Goal: Information Seeking & Learning: Learn about a topic

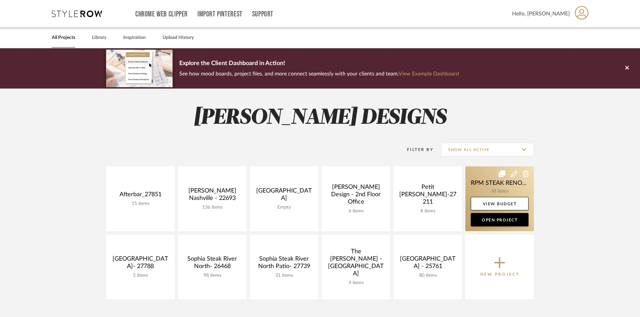
click at [502, 192] on link at bounding box center [499, 199] width 68 height 65
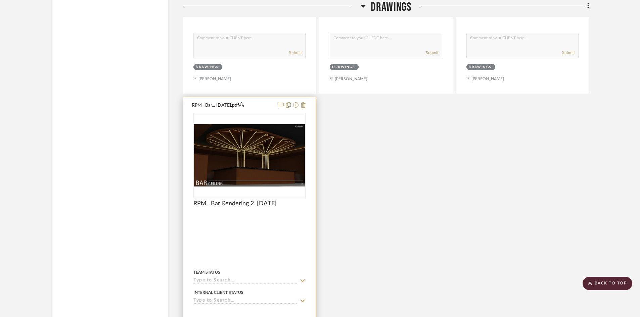
scroll to position [1343, 0]
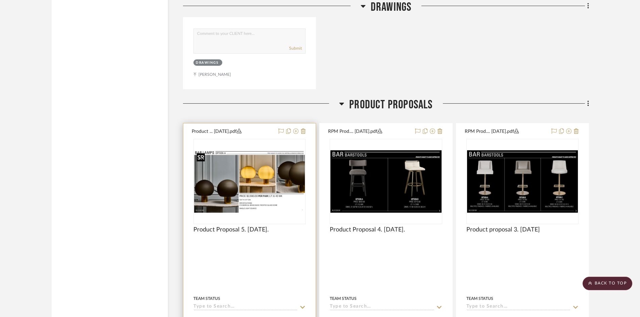
click at [243, 189] on img "0" at bounding box center [249, 181] width 111 height 62
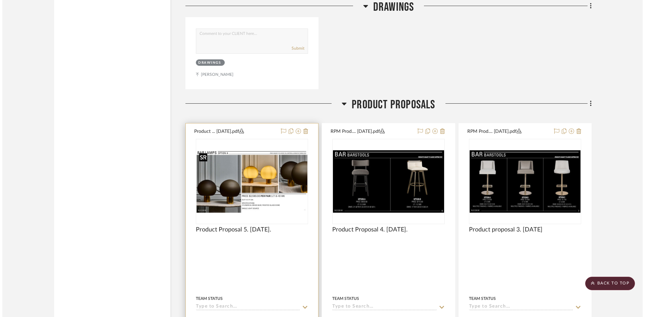
scroll to position [0, 0]
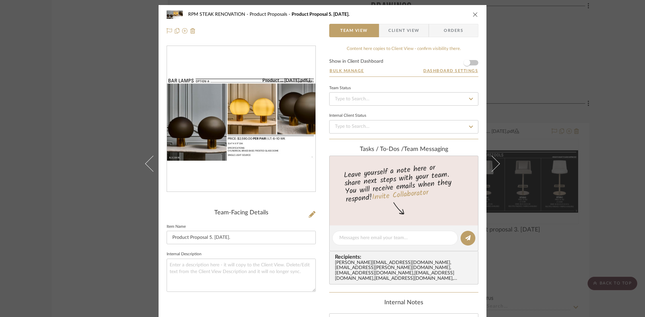
click at [230, 124] on img "0" at bounding box center [241, 120] width 148 height 84
click at [56, 140] on div "RPM STEAK RENOVATION Product Proposals Product Proposal 5. [DATE]. Team View Cl…" at bounding box center [322, 158] width 645 height 317
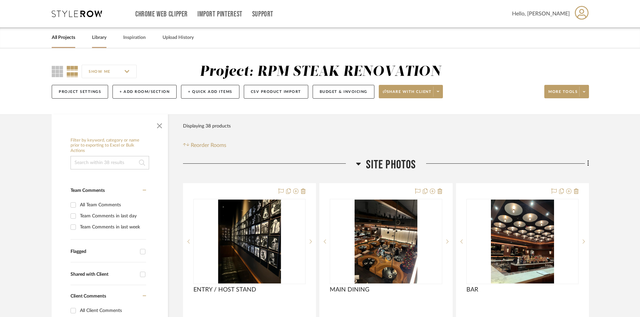
click at [97, 34] on link "Library" at bounding box center [99, 37] width 14 height 9
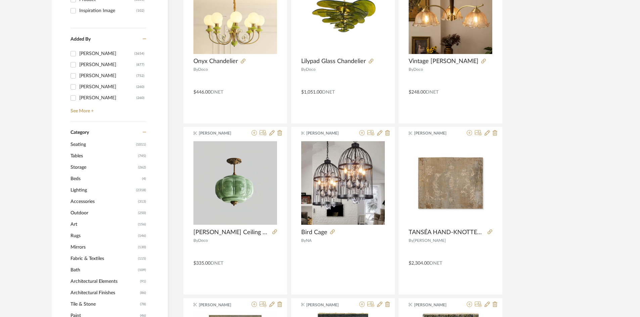
scroll to position [168, 0]
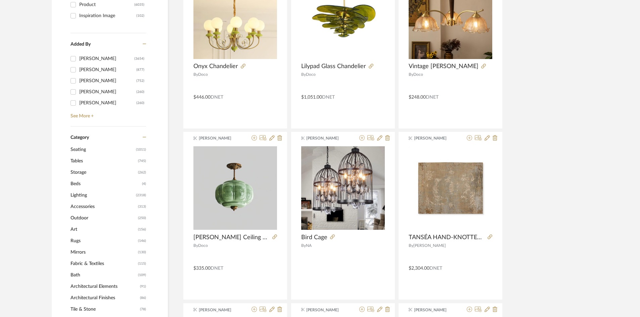
click at [120, 193] on span "Lighting" at bounding box center [102, 195] width 64 height 11
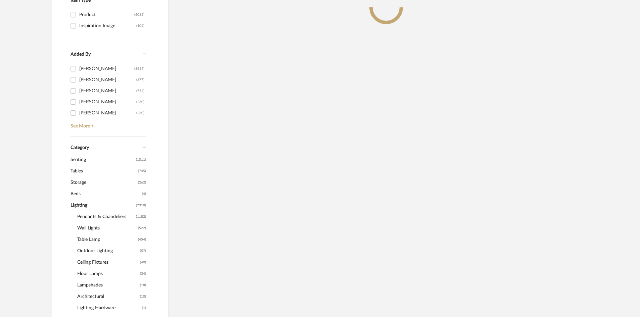
scroll to position [178, 0]
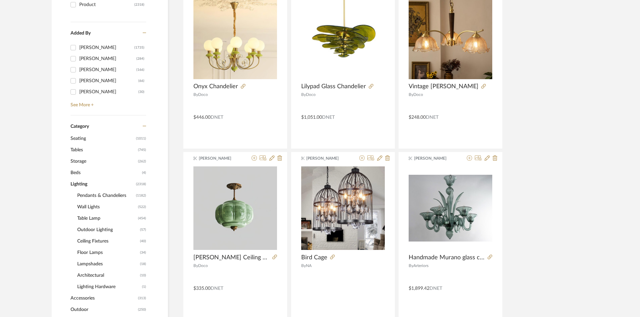
click at [92, 217] on span "Table Lamp" at bounding box center [106, 218] width 59 height 11
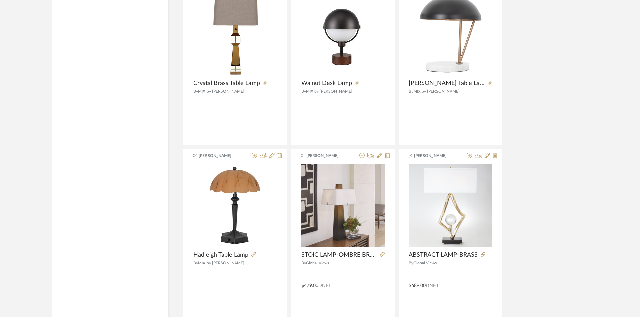
scroll to position [1756, 0]
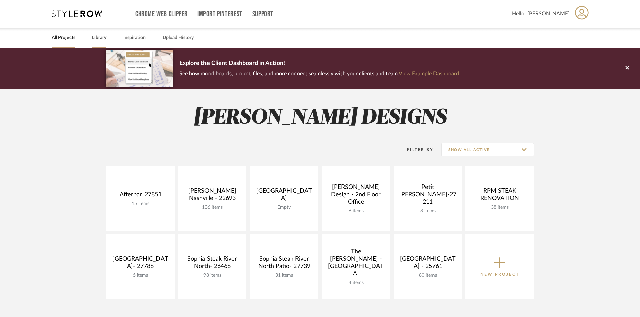
click at [102, 37] on link "Library" at bounding box center [99, 37] width 14 height 9
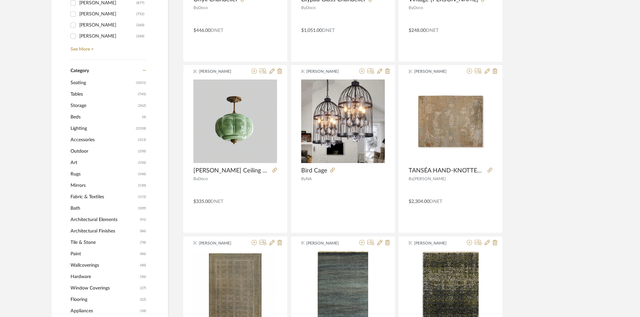
scroll to position [201, 0]
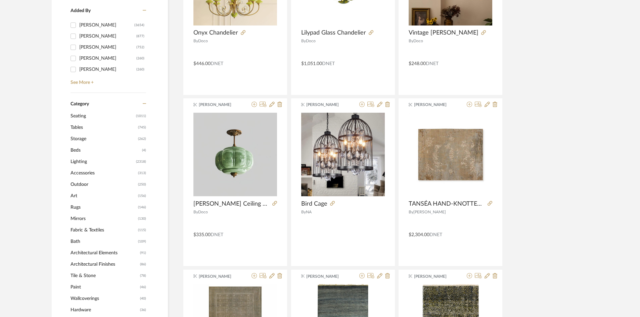
click at [82, 85] on span "Lighting" at bounding box center [102, 161] width 64 height 11
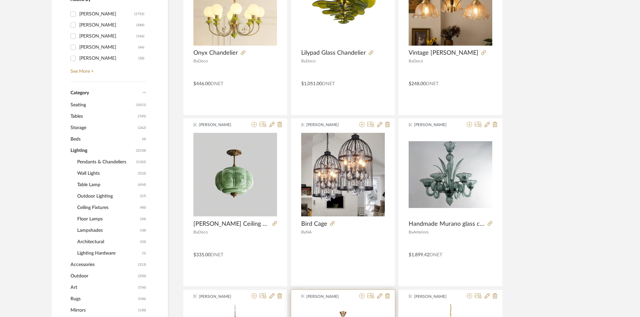
scroll to position [200, 0]
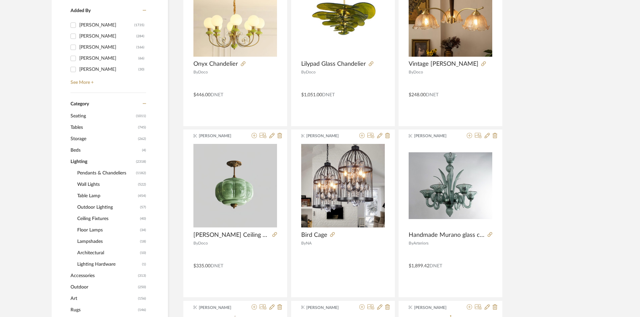
click at [91, 85] on span "Table Lamp" at bounding box center [106, 195] width 59 height 11
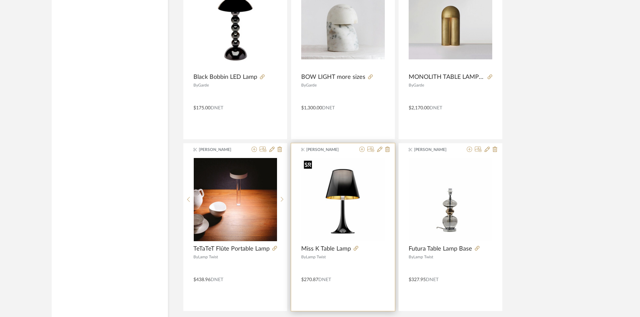
scroll to position [1969, 0]
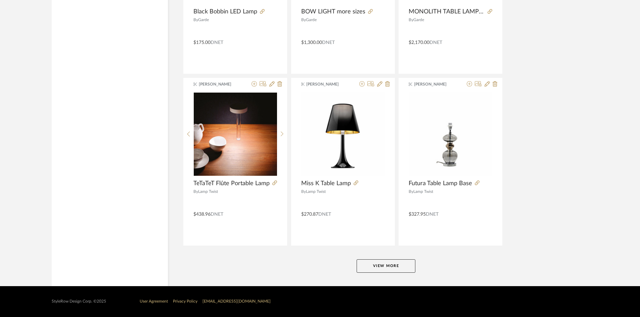
click at [206, 85] on button "View More" at bounding box center [386, 265] width 59 height 13
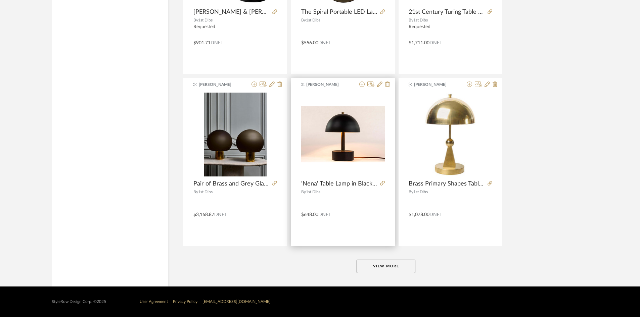
scroll to position [4030, 0]
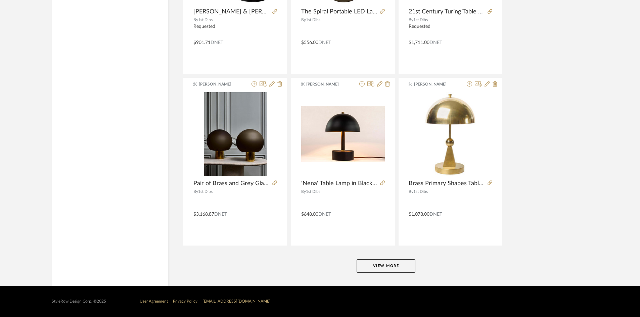
click at [206, 85] on button "View More" at bounding box center [386, 265] width 59 height 13
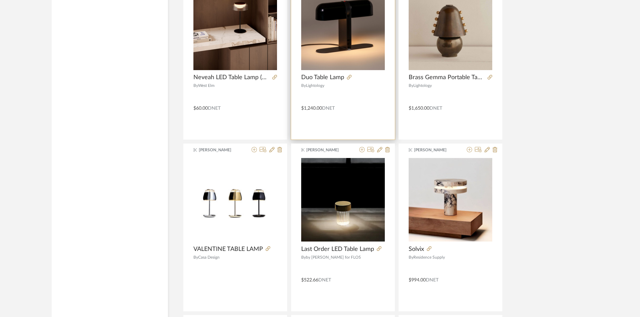
scroll to position [5339, 0]
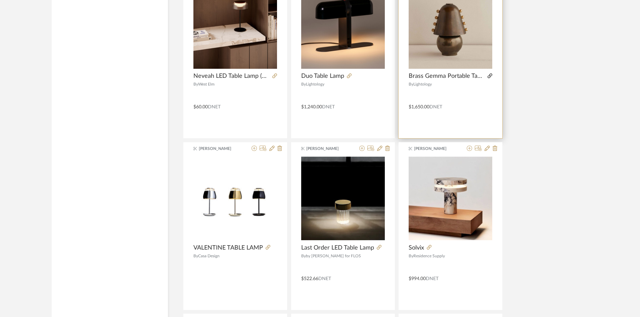
click at [206, 74] on icon at bounding box center [489, 76] width 5 height 5
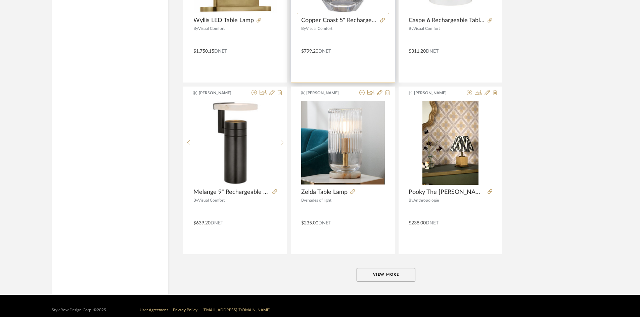
scroll to position [6090, 0]
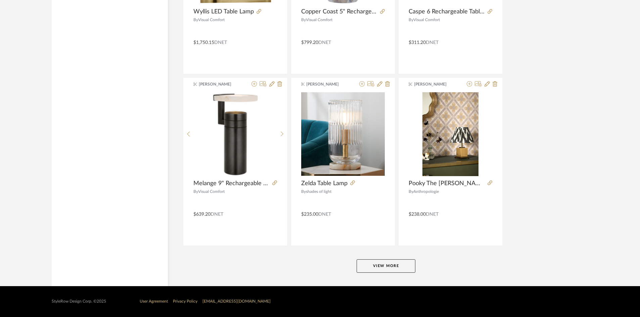
click at [206, 85] on button "View More" at bounding box center [386, 265] width 59 height 13
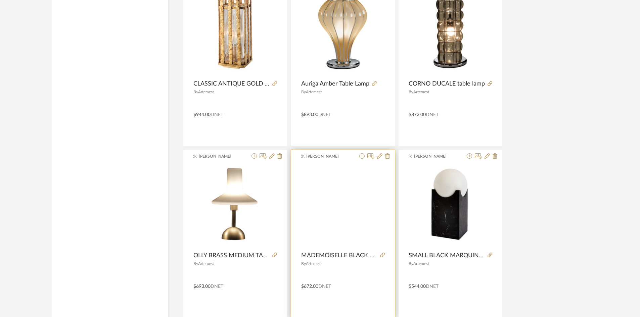
scroll to position [8151, 0]
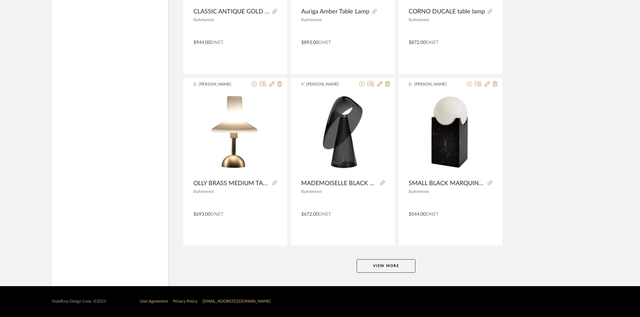
click at [206, 85] on button "View More" at bounding box center [386, 265] width 59 height 13
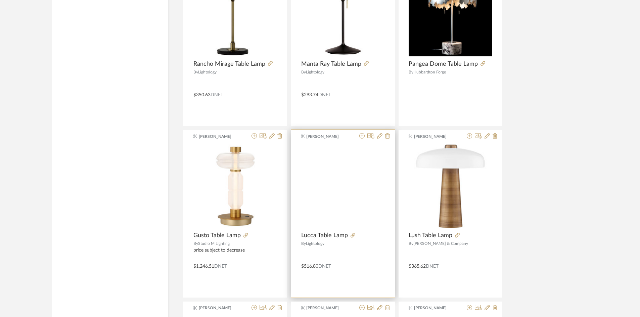
scroll to position [10199, 0]
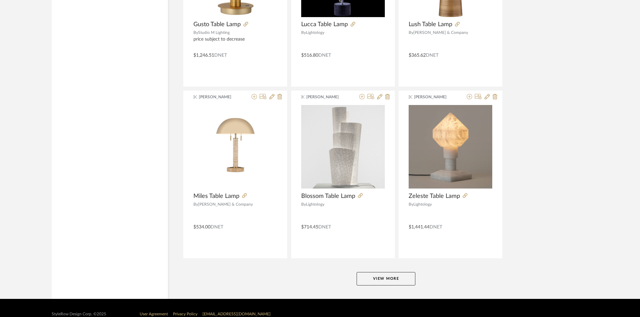
click at [206, 85] on button "View More" at bounding box center [386, 278] width 59 height 13
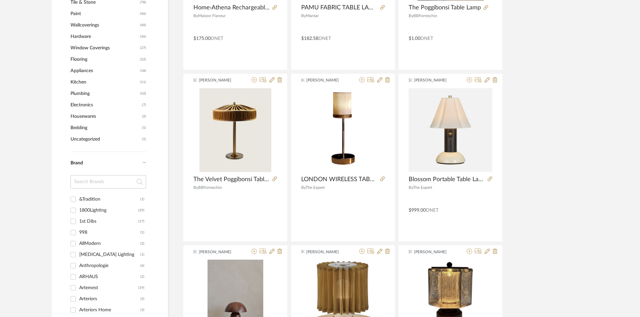
scroll to position [0, 0]
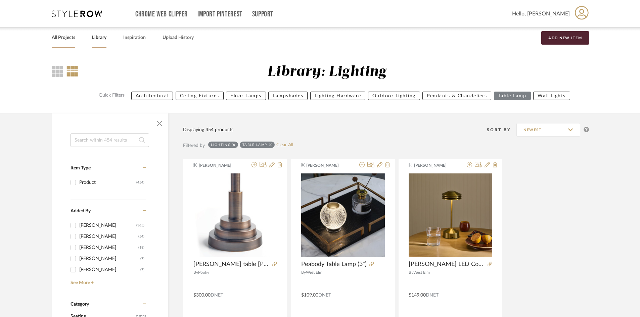
click at [67, 37] on link "All Projects" at bounding box center [63, 37] width 23 height 9
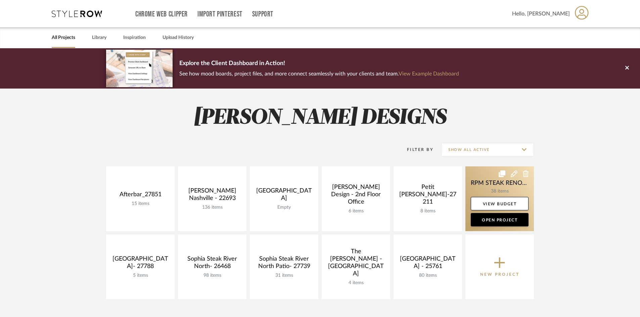
click at [206, 85] on link at bounding box center [499, 199] width 68 height 65
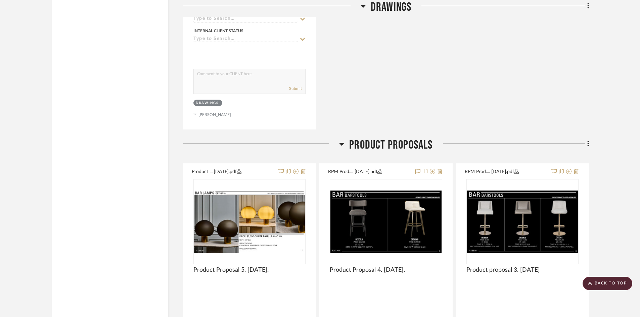
scroll to position [1309, 0]
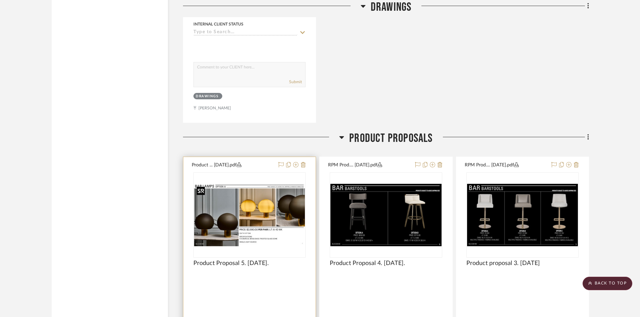
click at [206, 85] on img "0" at bounding box center [249, 215] width 111 height 62
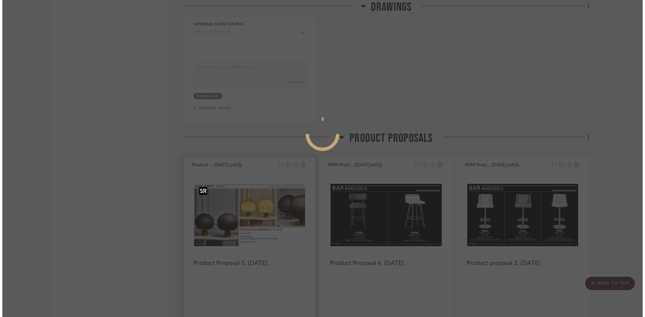
scroll to position [0, 0]
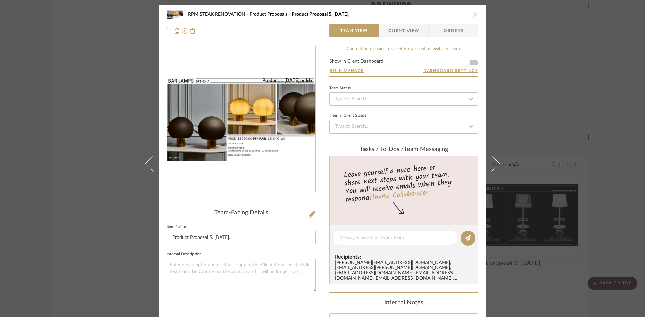
click at [206, 85] on img "0" at bounding box center [241, 120] width 148 height 84
